Goal: Task Accomplishment & Management: Use online tool/utility

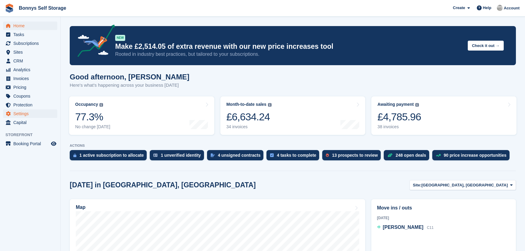
scroll to position [82, 0]
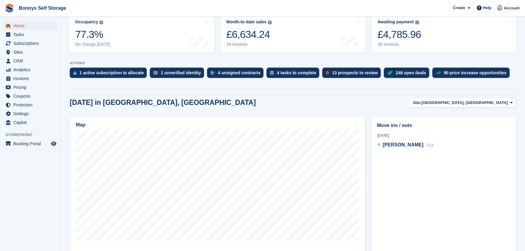
click at [20, 27] on span "Home" at bounding box center [31, 26] width 36 height 8
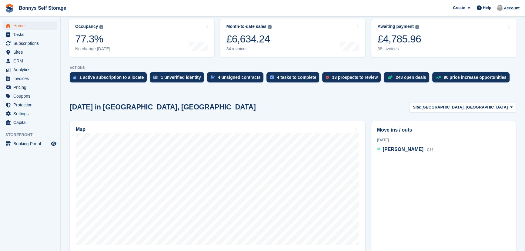
scroll to position [0, 0]
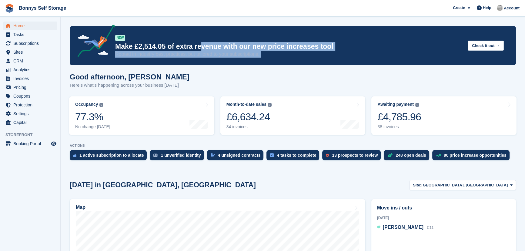
drag, startPoint x: 68, startPoint y: 75, endPoint x: 198, endPoint y: 45, distance: 133.8
click at [198, 45] on p "Make £2,514.05 of extra revenue with our new price increases tool" at bounding box center [288, 46] width 347 height 9
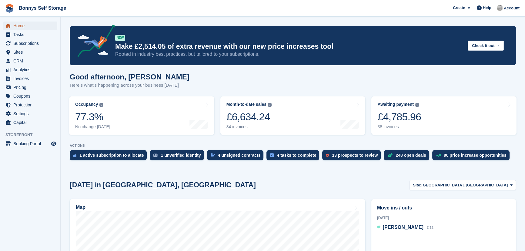
click at [37, 25] on span "Home" at bounding box center [31, 26] width 36 height 8
click at [22, 61] on span "CRM" at bounding box center [31, 61] width 36 height 8
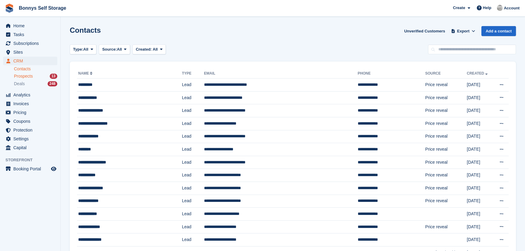
click at [25, 75] on span "Prospects" at bounding box center [23, 76] width 19 height 6
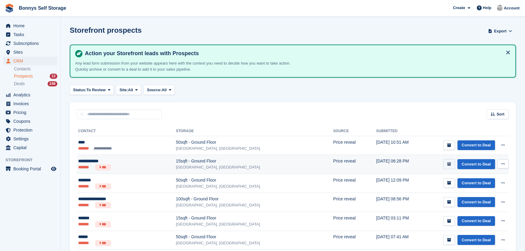
click at [451, 165] on icon "submit" at bounding box center [449, 164] width 4 height 4
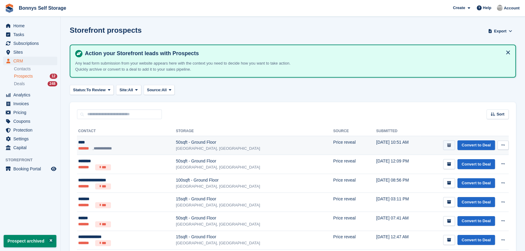
click at [446, 141] on button "submit" at bounding box center [449, 145] width 12 height 10
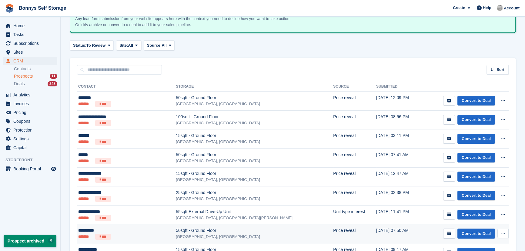
scroll to position [123, 0]
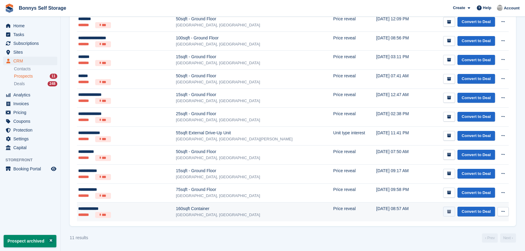
click at [449, 211] on icon "submit" at bounding box center [449, 212] width 4 height 4
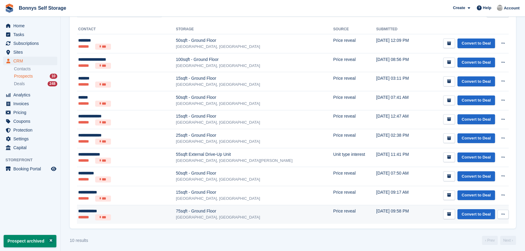
scroll to position [104, 0]
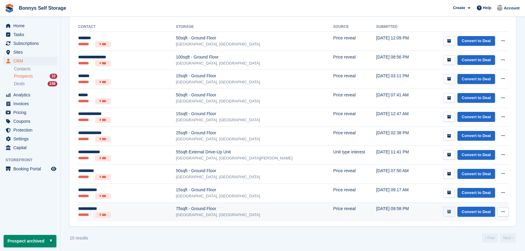
click at [448, 213] on button "submit" at bounding box center [449, 212] width 12 height 10
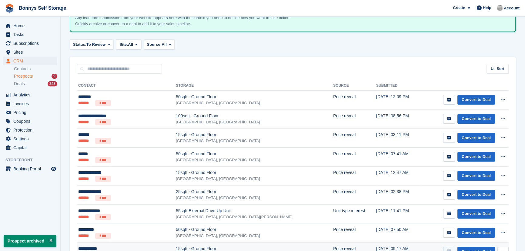
scroll to position [85, 0]
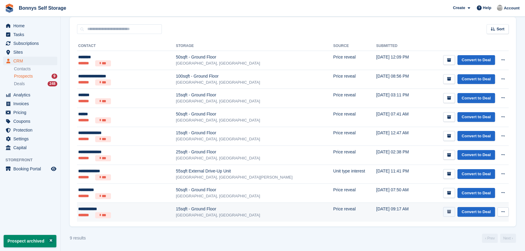
click at [450, 212] on icon "submit" at bounding box center [449, 212] width 4 height 4
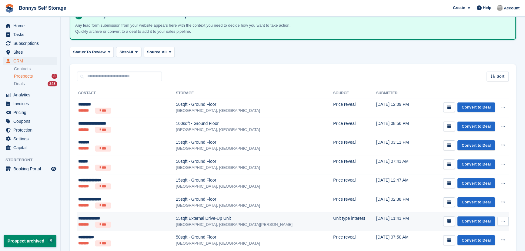
scroll to position [66, 0]
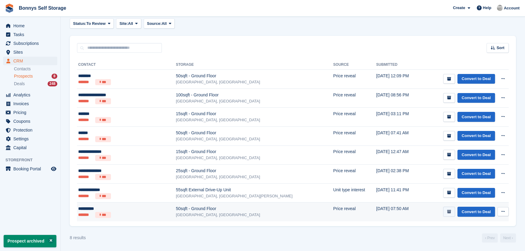
click at [451, 214] on button "submit" at bounding box center [449, 212] width 12 height 10
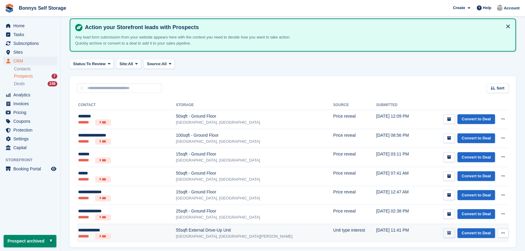
scroll to position [48, 0]
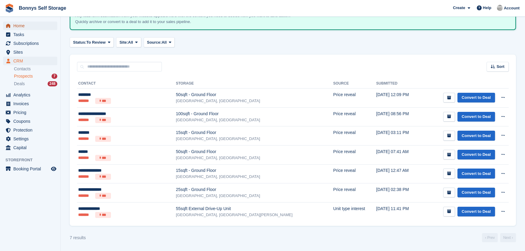
click at [18, 27] on span "Home" at bounding box center [31, 26] width 36 height 8
